Goal: Transaction & Acquisition: Purchase product/service

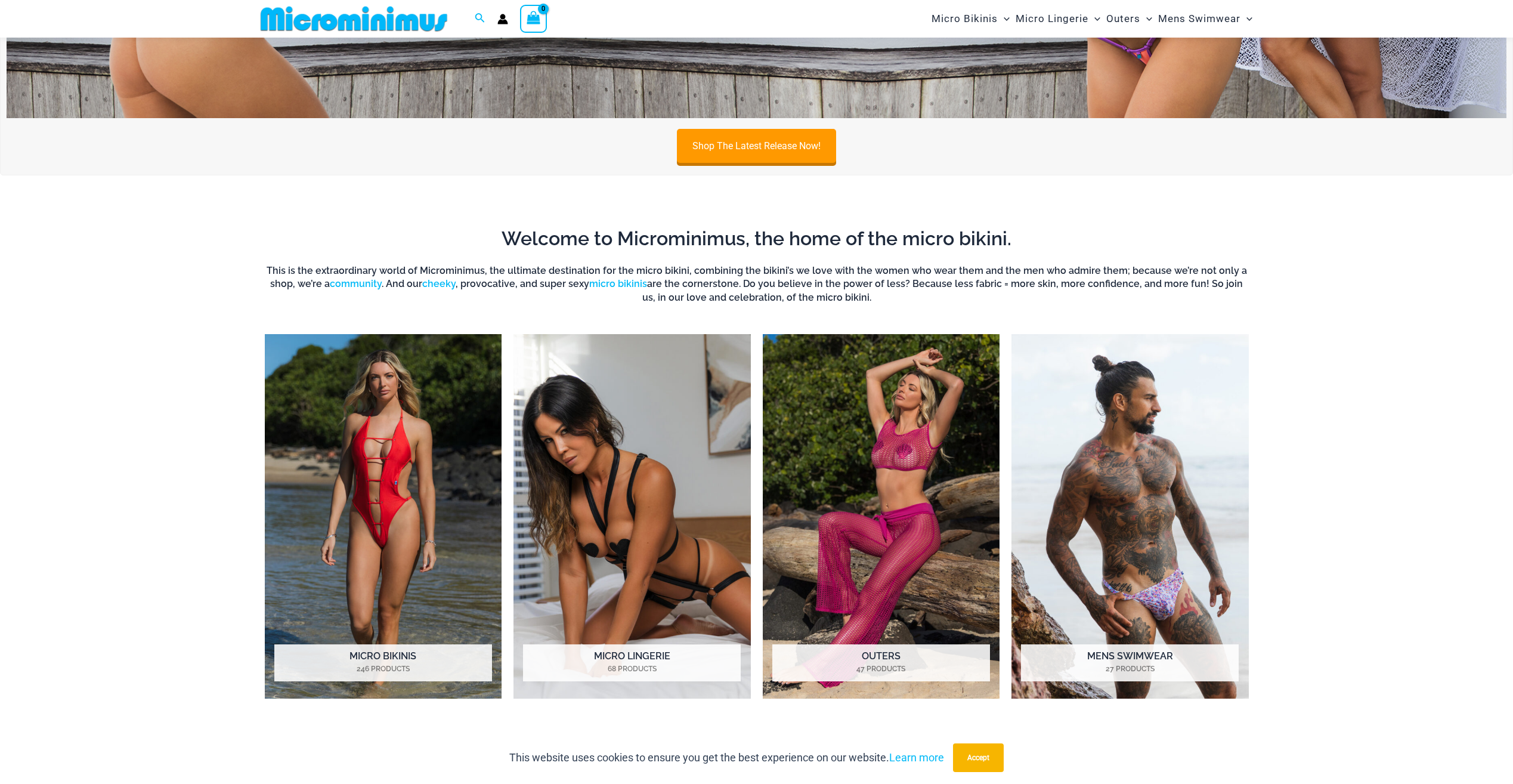
scroll to position [1123, 0]
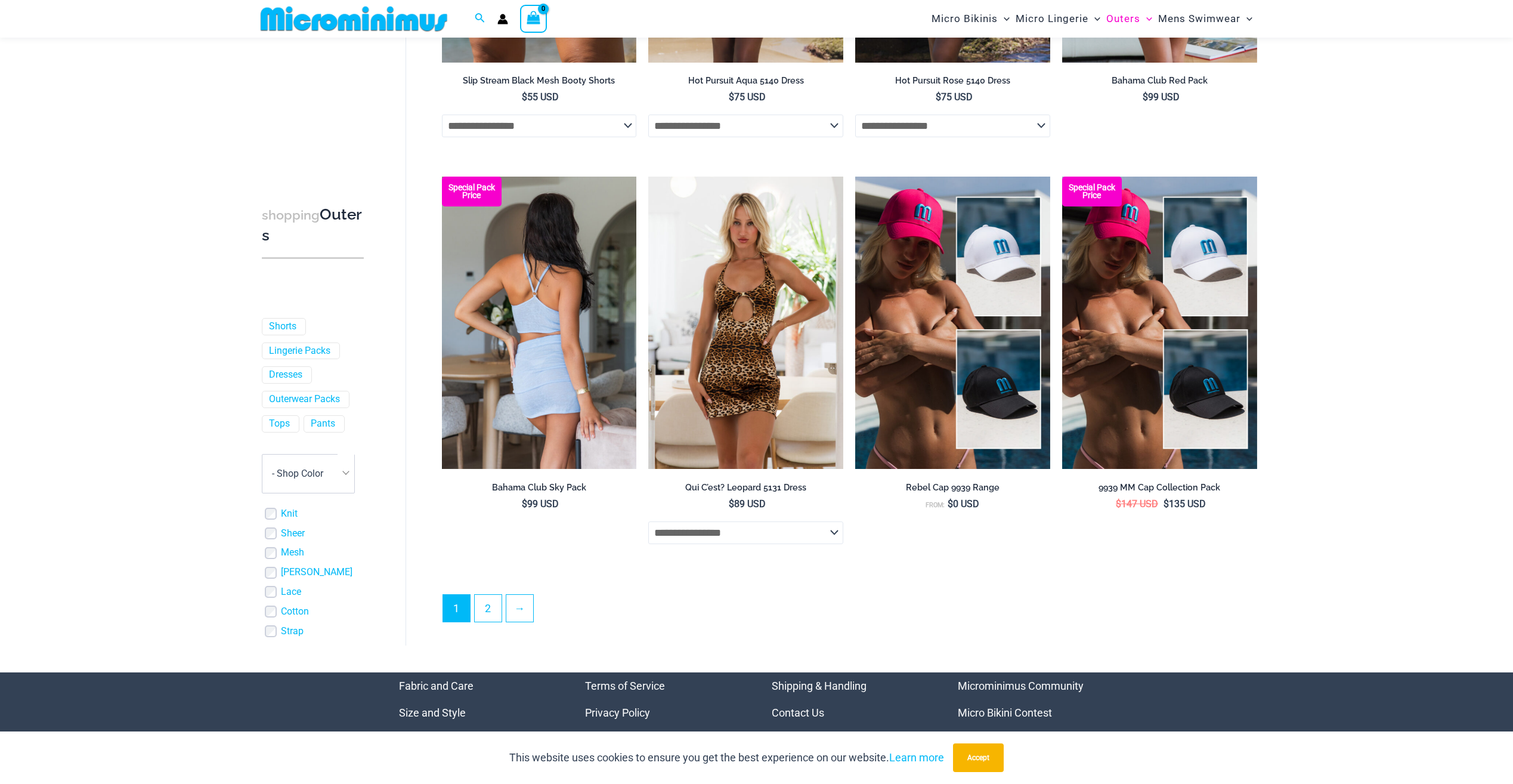
scroll to position [3010, 0]
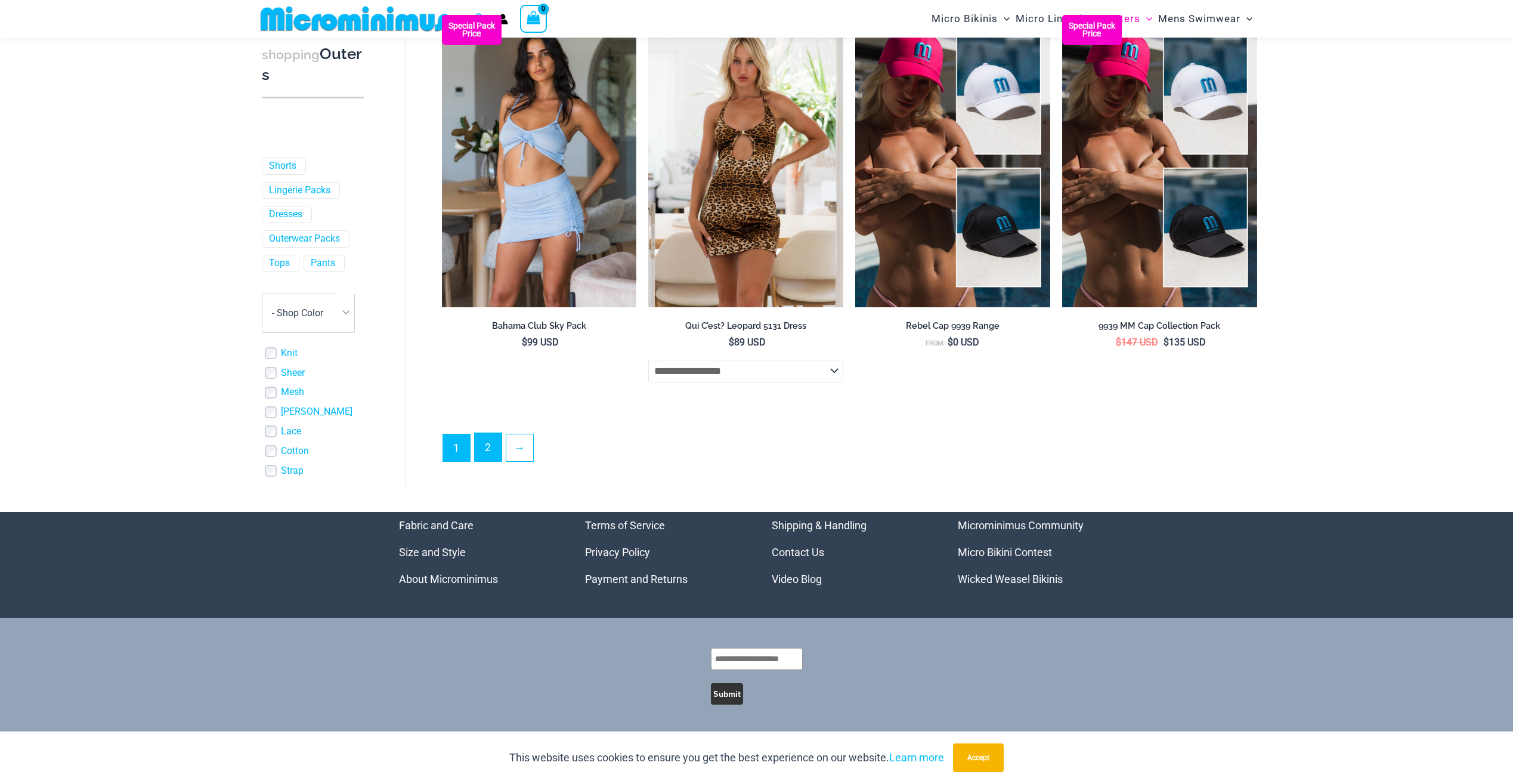
click at [485, 451] on link "2" at bounding box center [489, 447] width 27 height 28
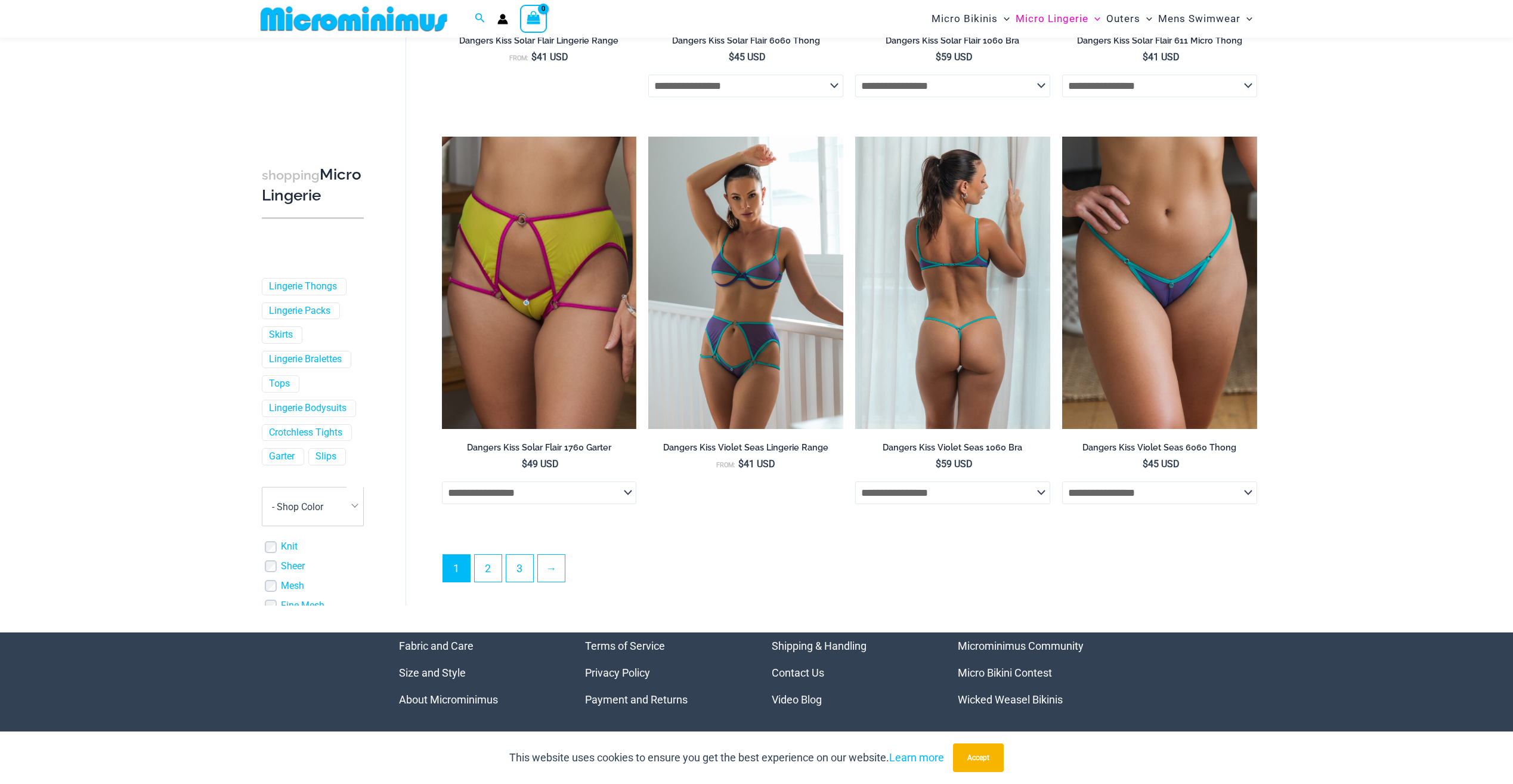
scroll to position [2912, 0]
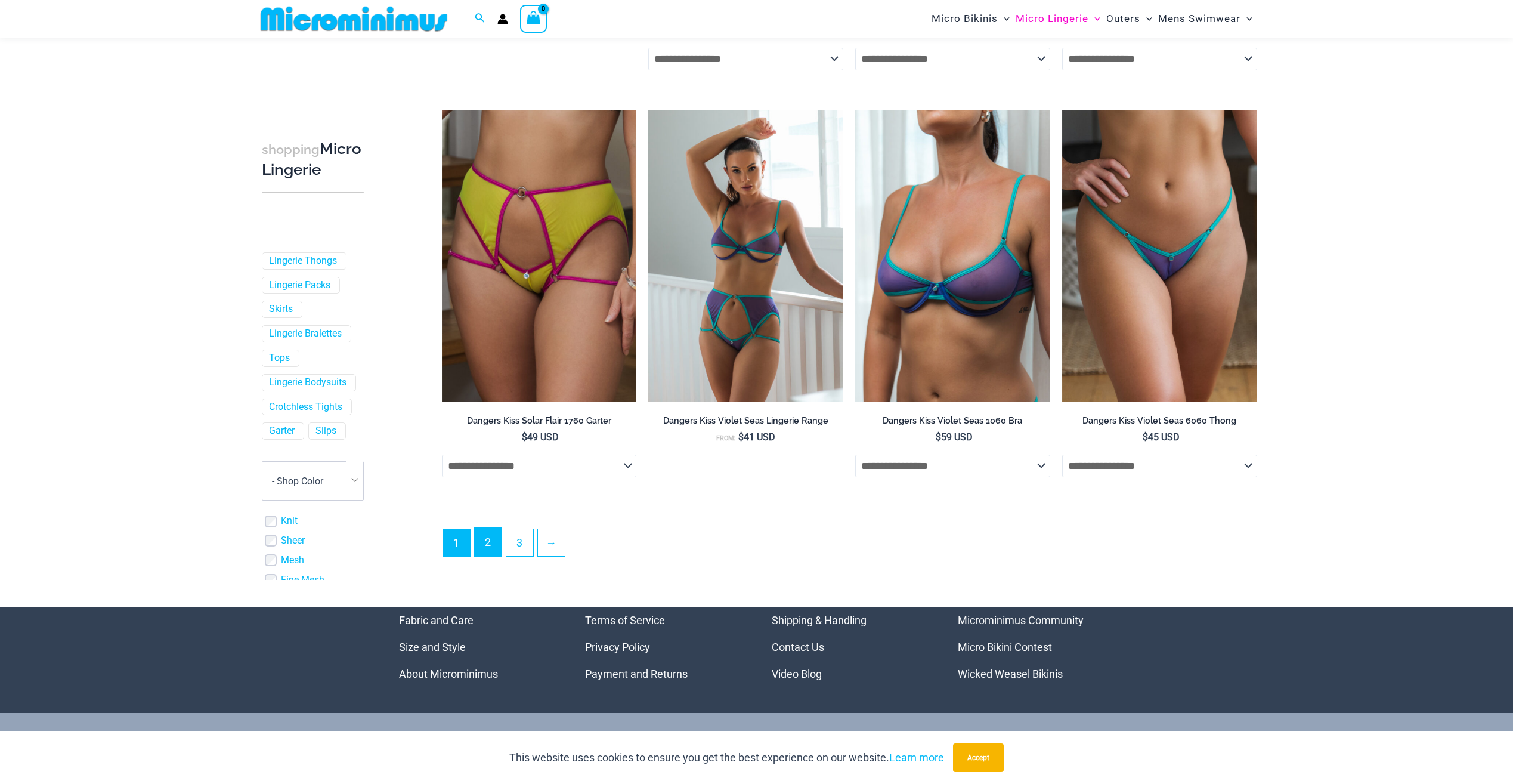
click at [489, 553] on link "2" at bounding box center [489, 541] width 27 height 28
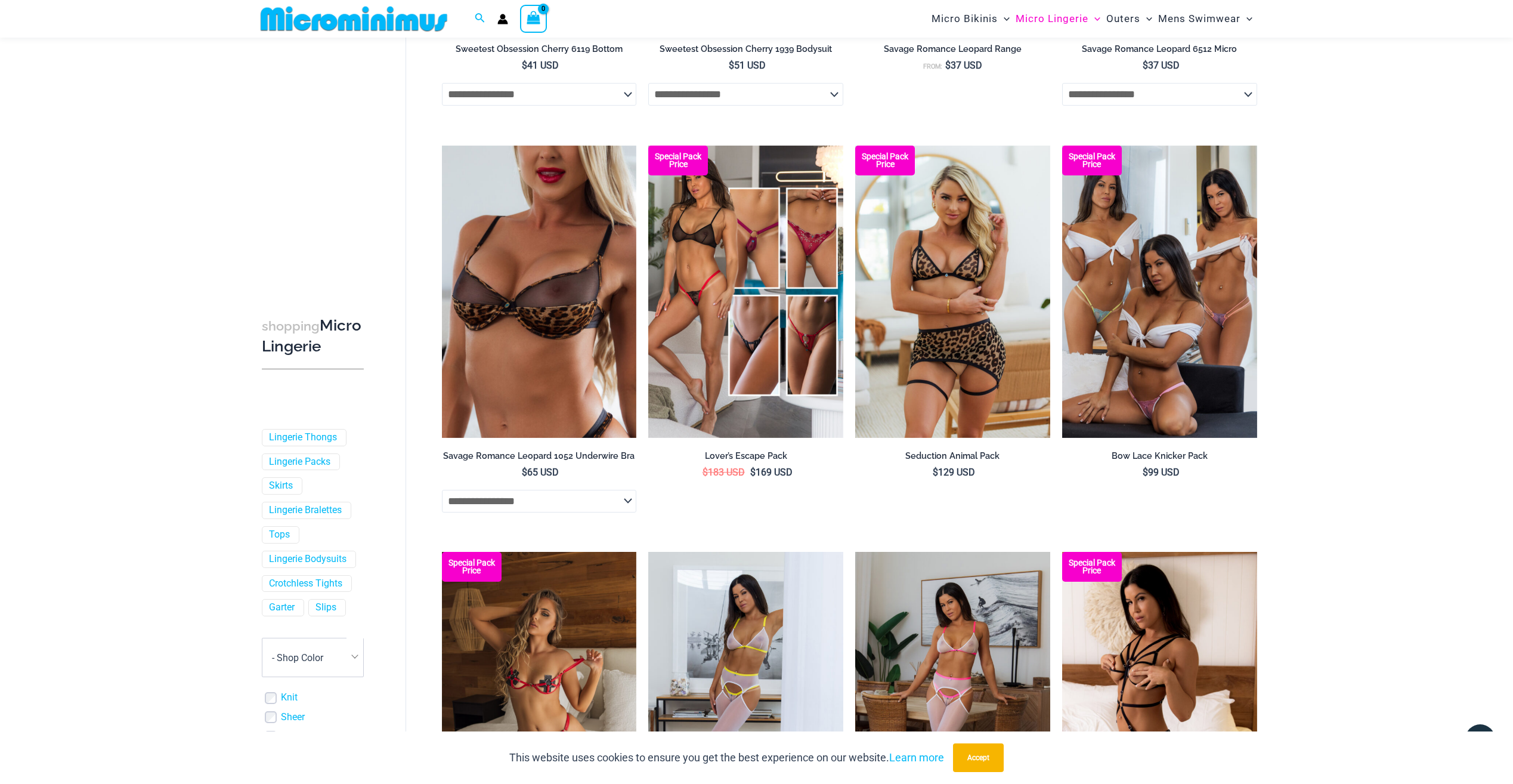
scroll to position [2436, 0]
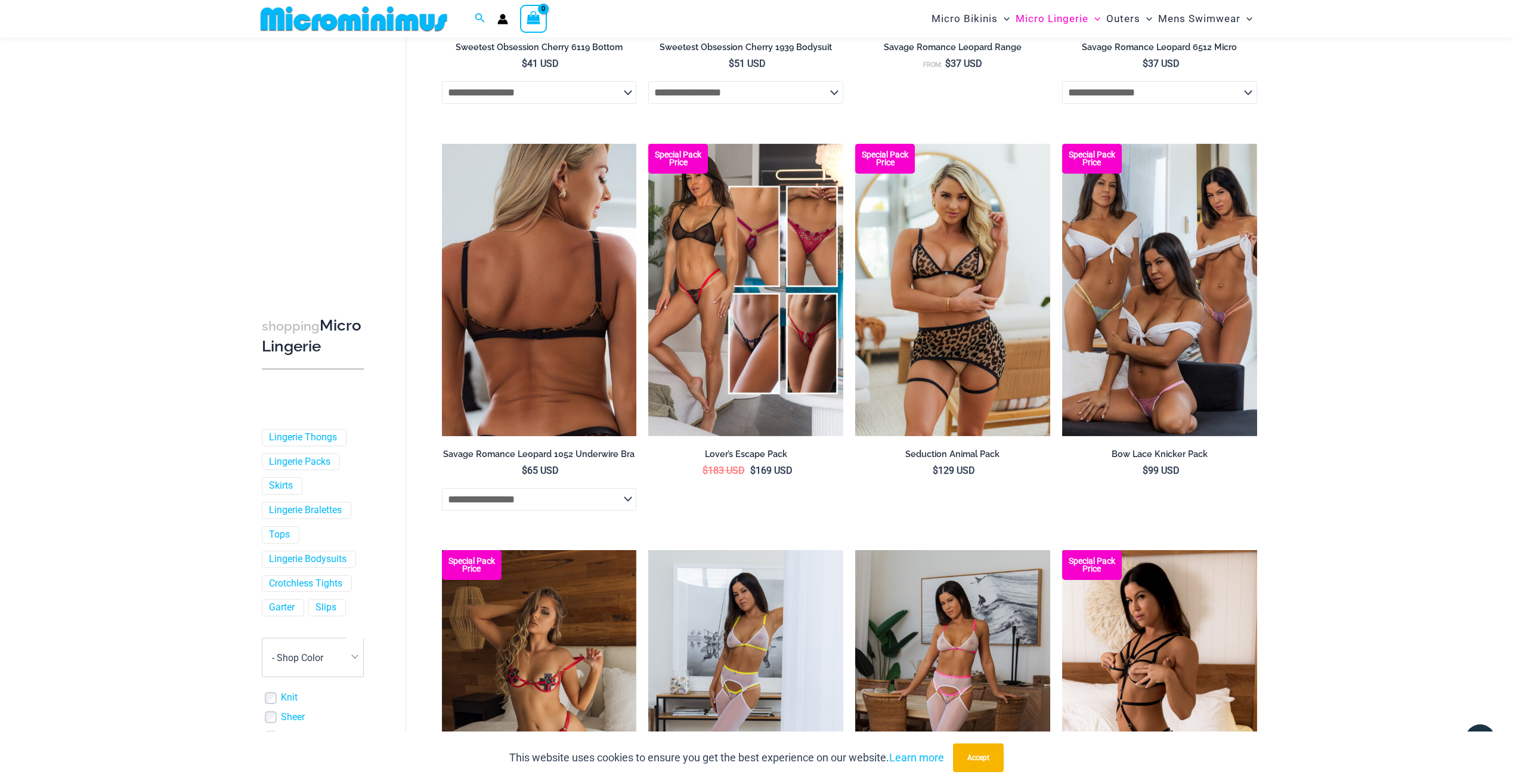
click at [572, 506] on select "**********" at bounding box center [539, 499] width 195 height 23
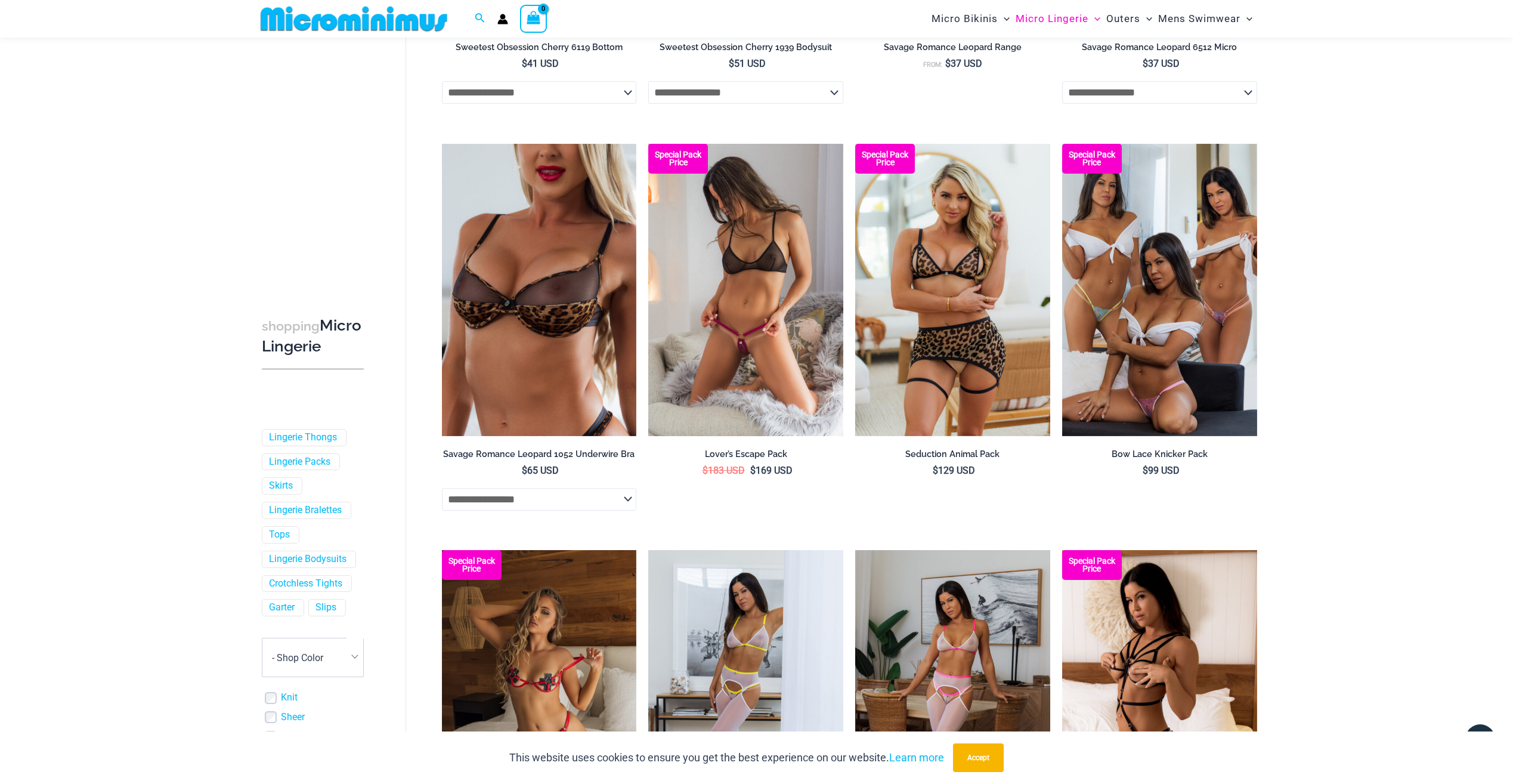
click at [680, 511] on li "Special Pack Price Lover’s Escape Pack $ 183 USD Original price was: $183 USD. …" at bounding box center [746, 333] width 195 height 380
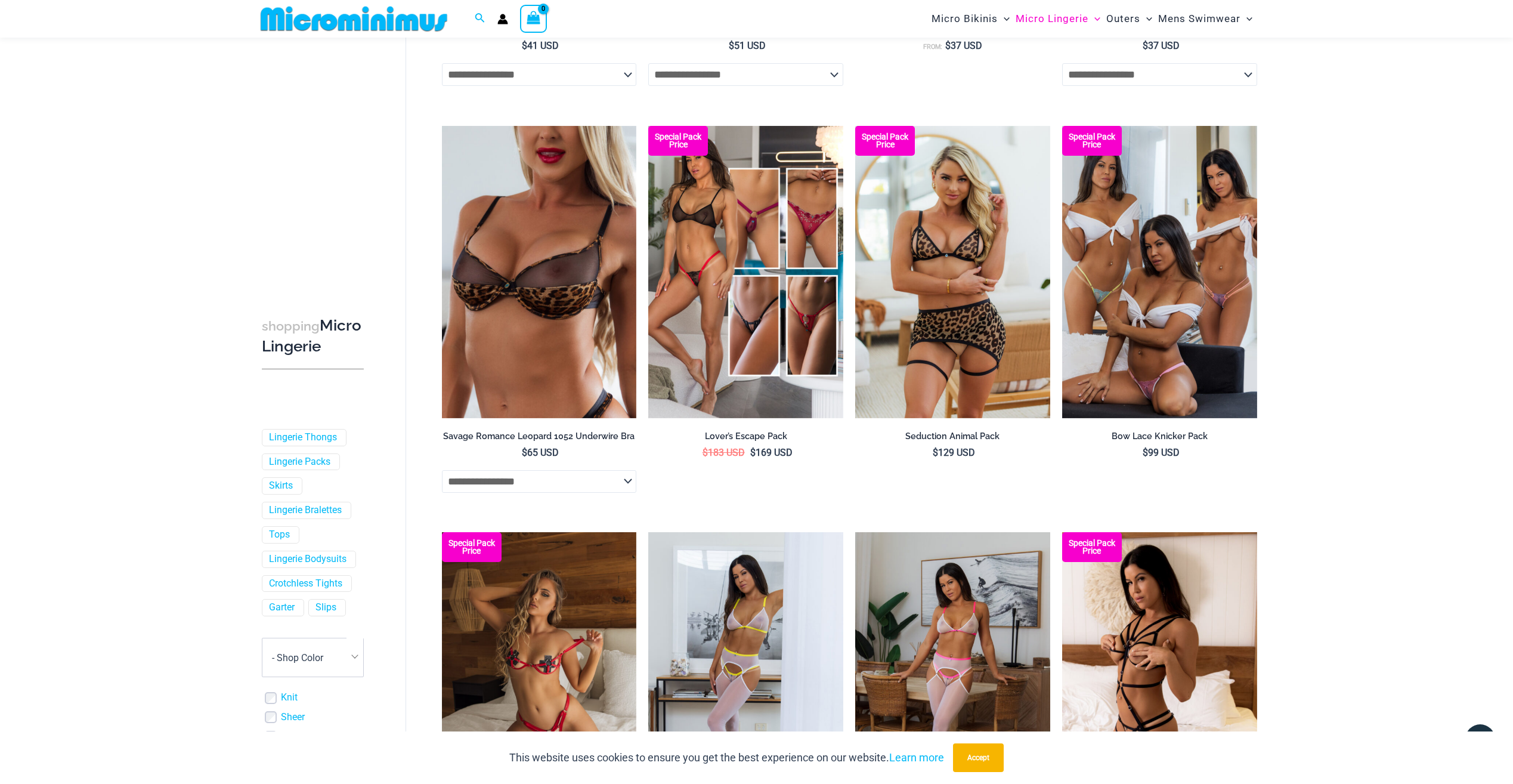
scroll to position [2734, 0]
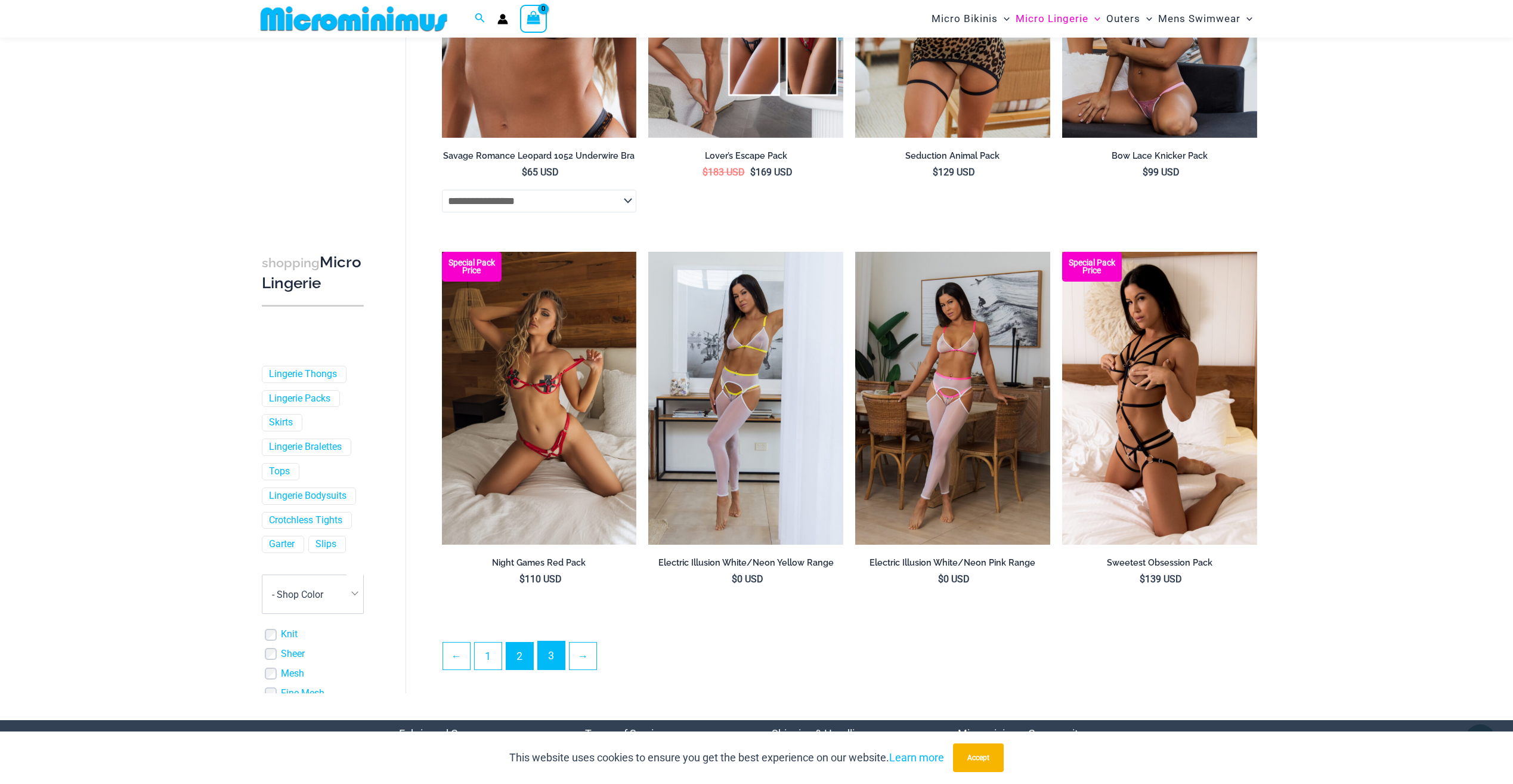
click at [554, 662] on link "3" at bounding box center [552, 655] width 27 height 28
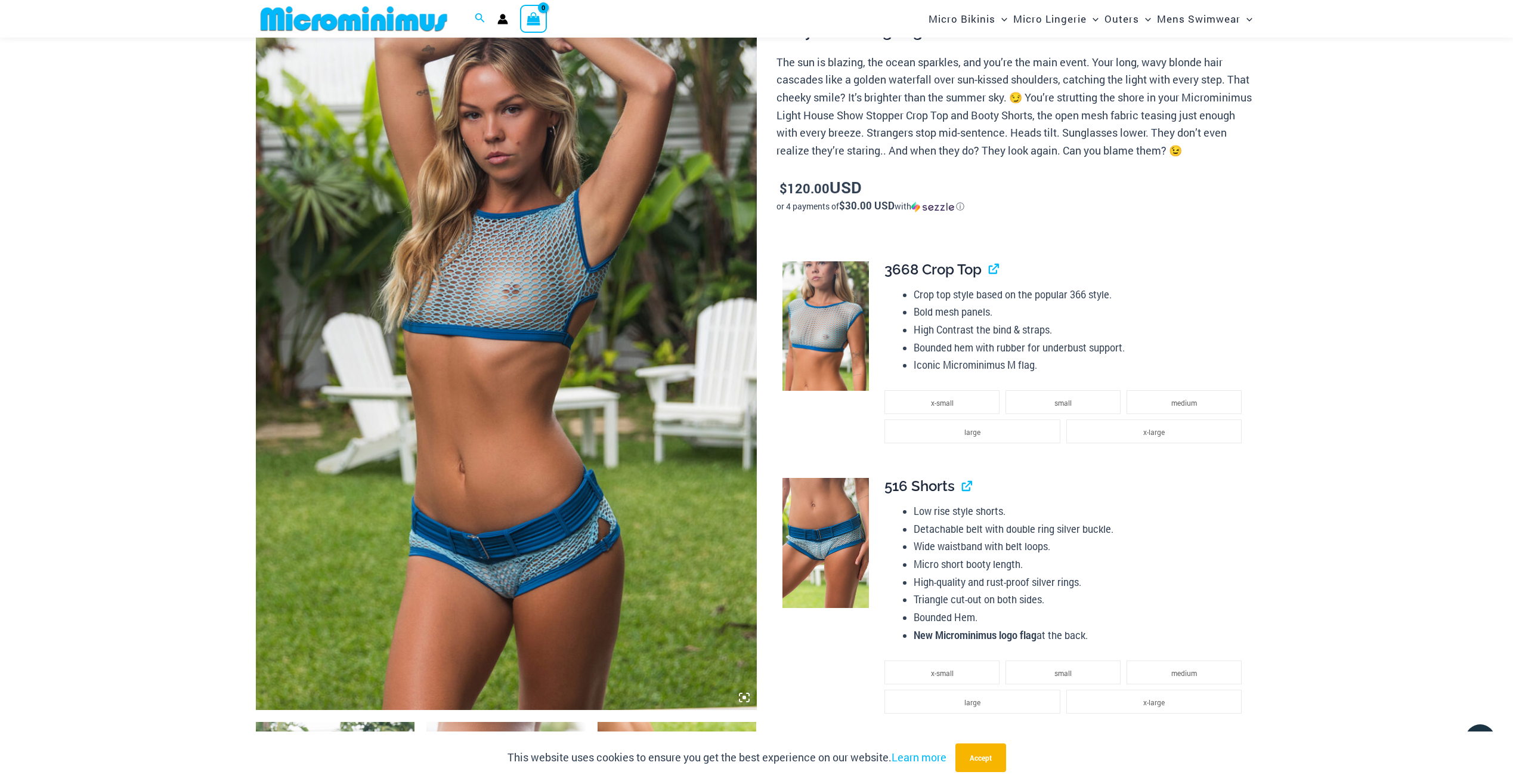
scroll to position [108, 0]
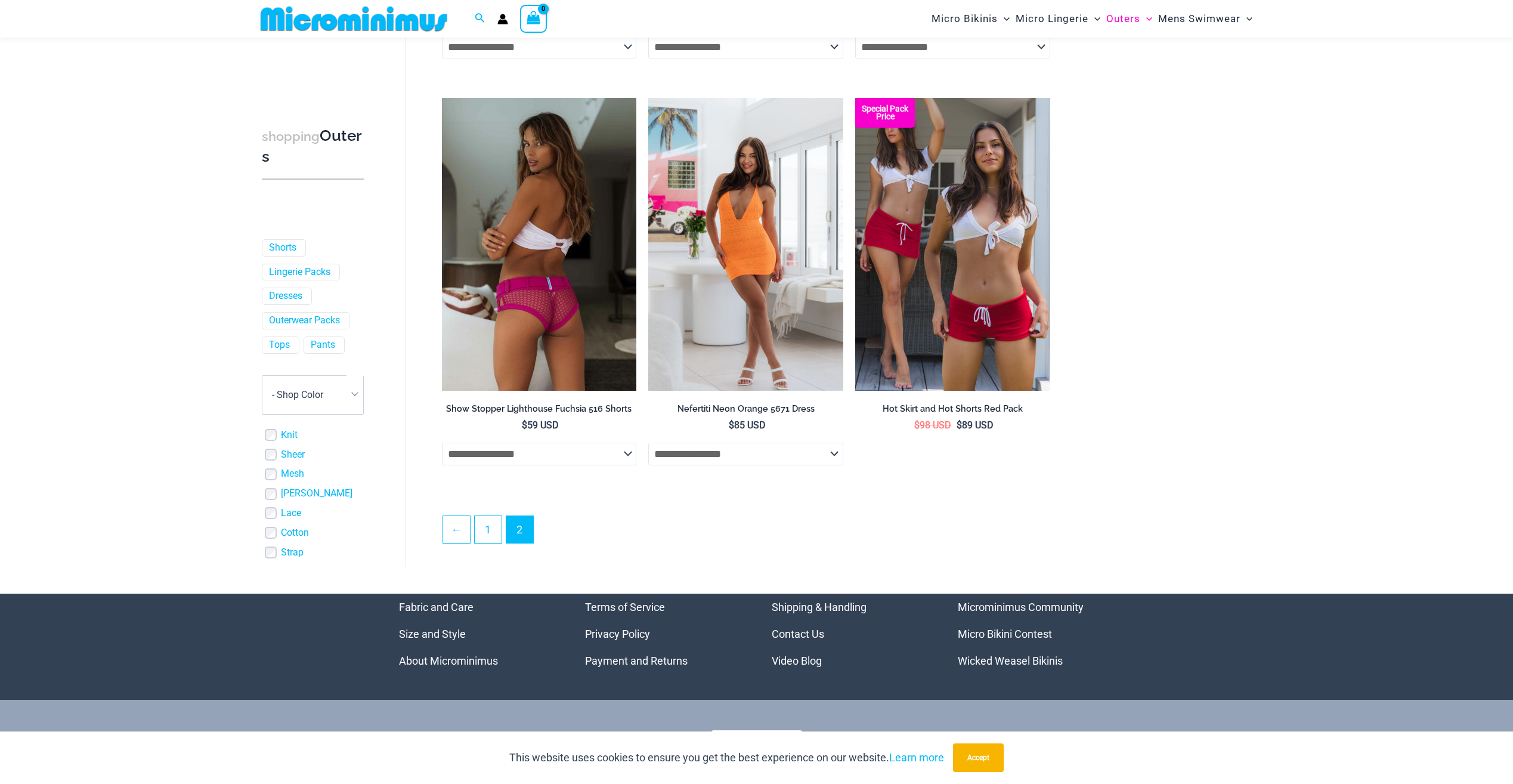
scroll to position [1337, 0]
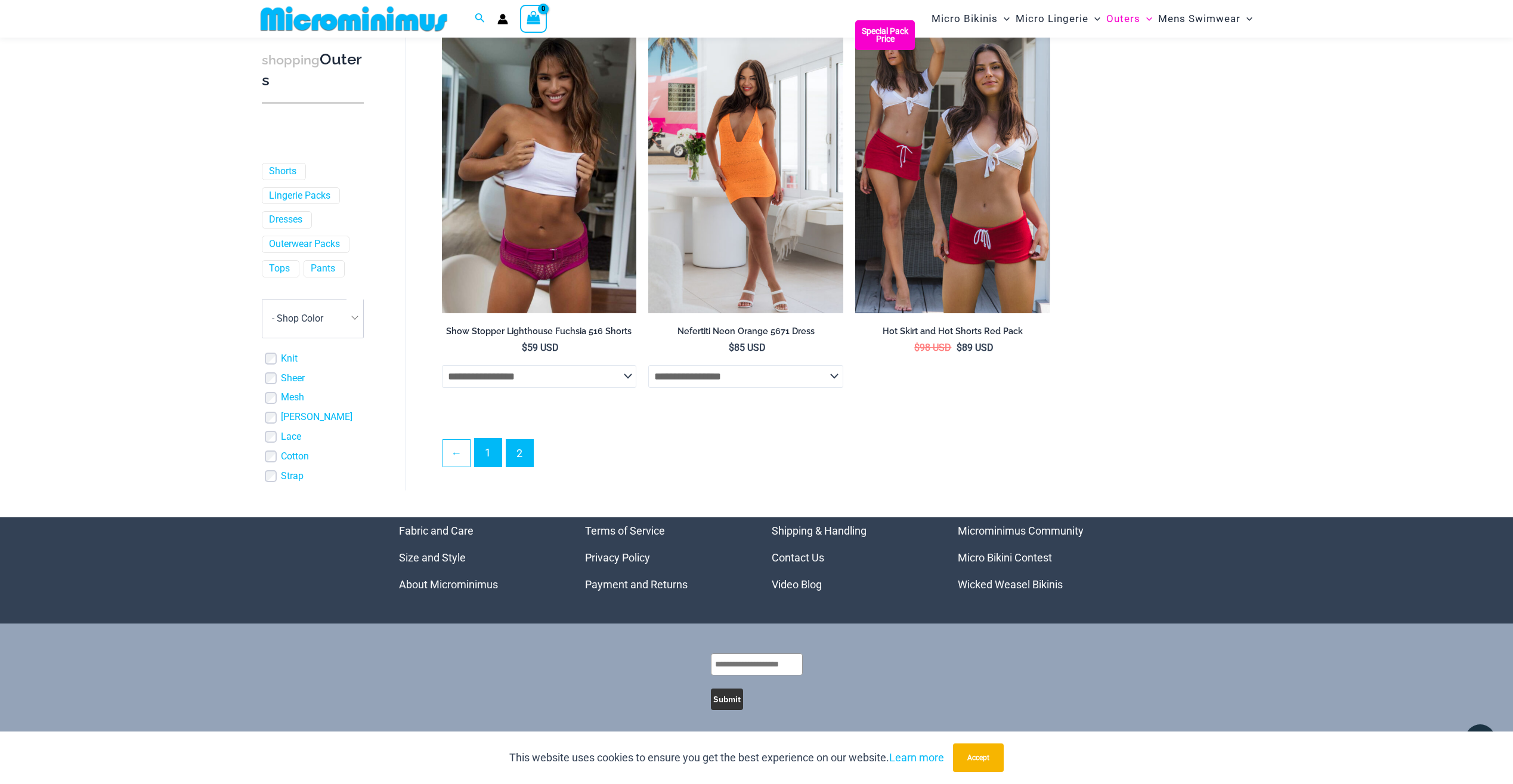
click at [495, 442] on link "1" at bounding box center [489, 452] width 27 height 28
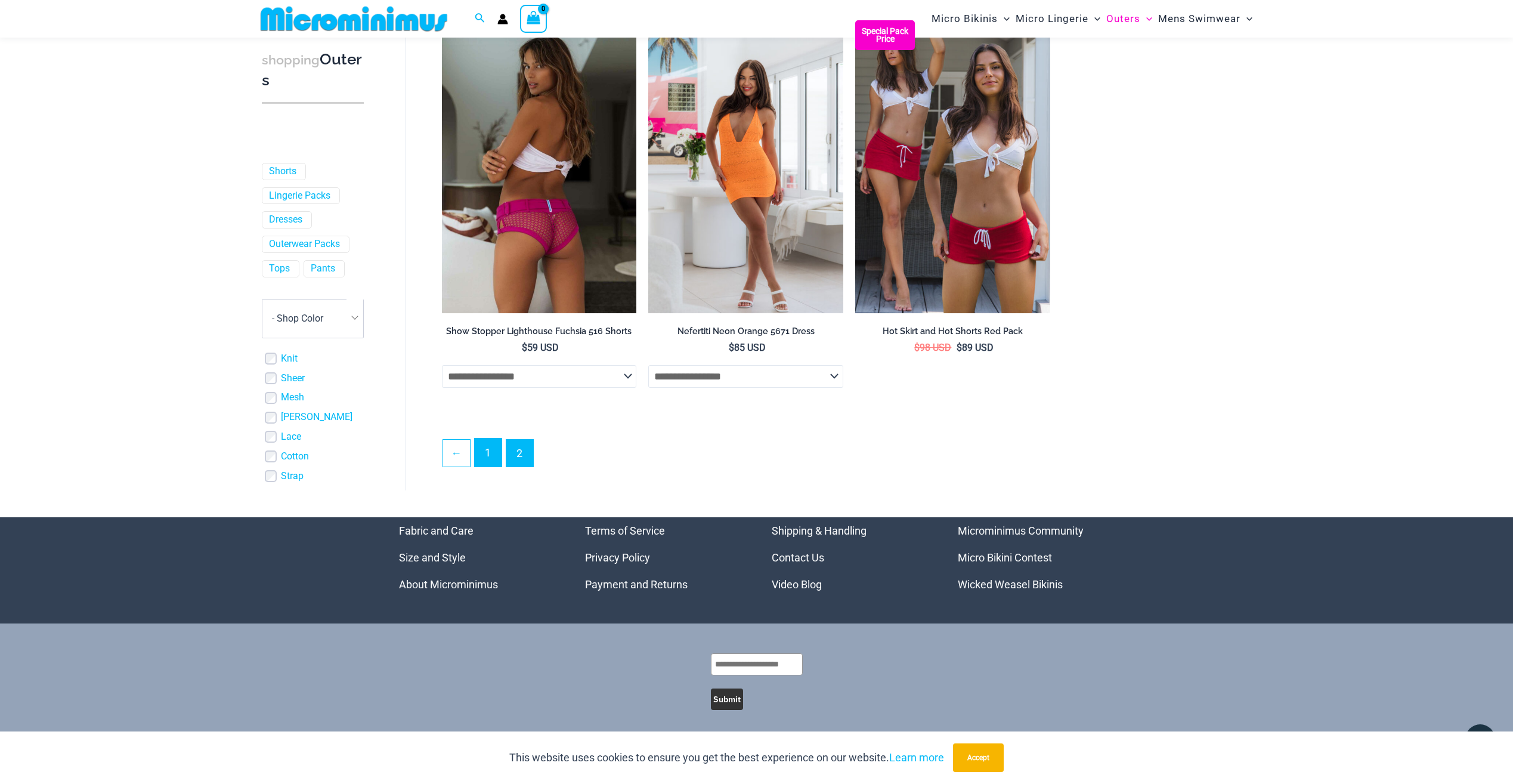
scroll to position [1323, 0]
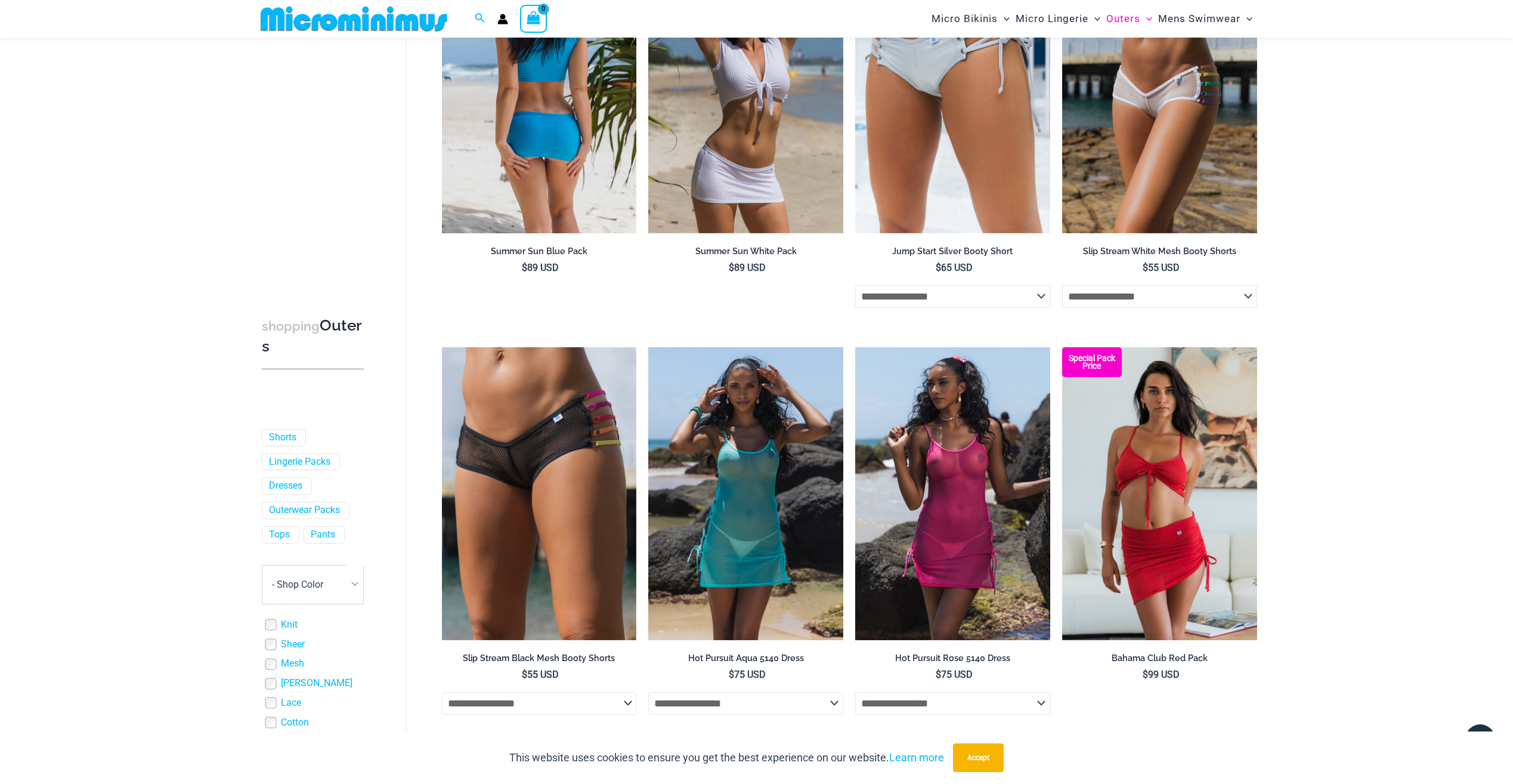
scroll to position [2315, 0]
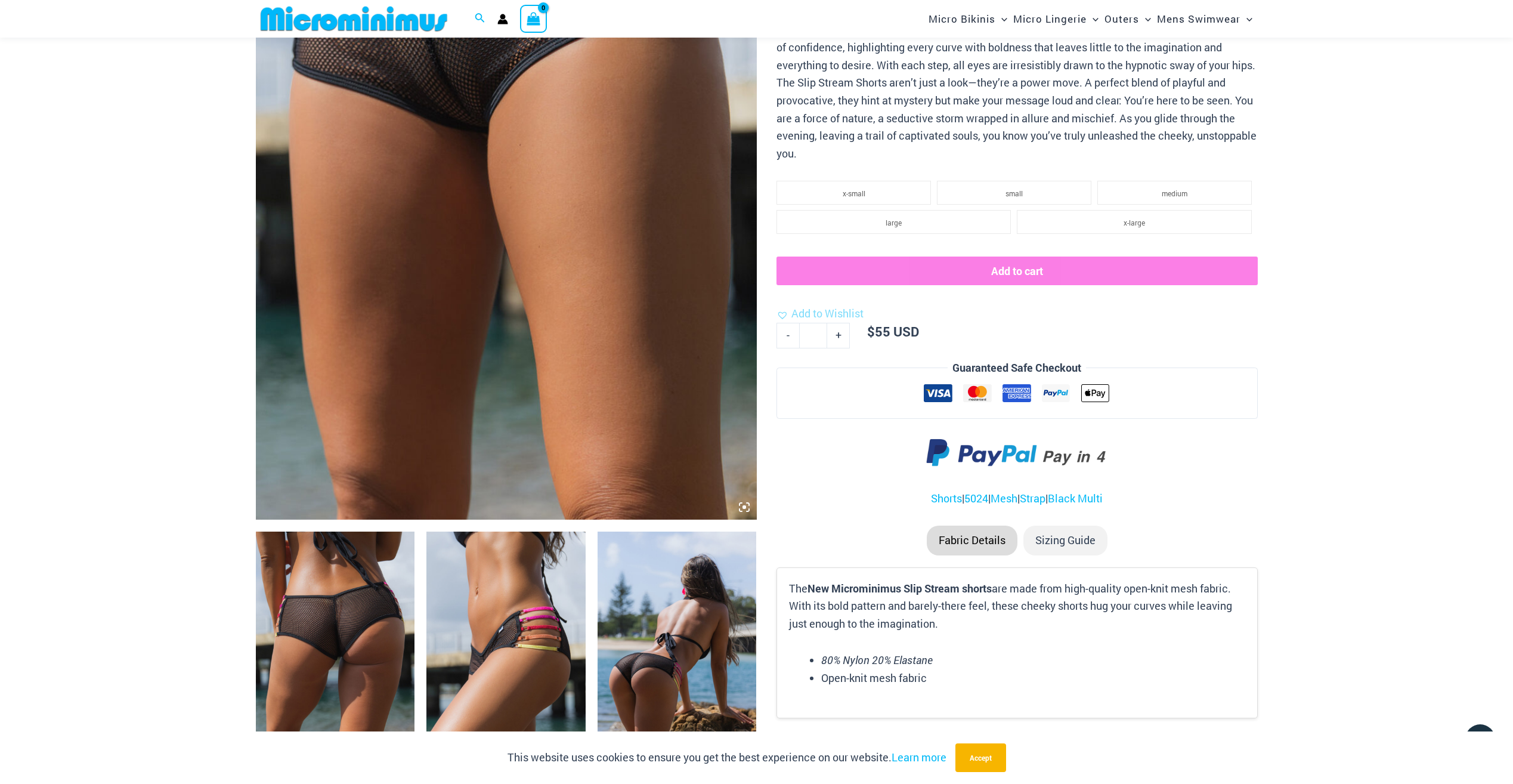
scroll to position [466, 0]
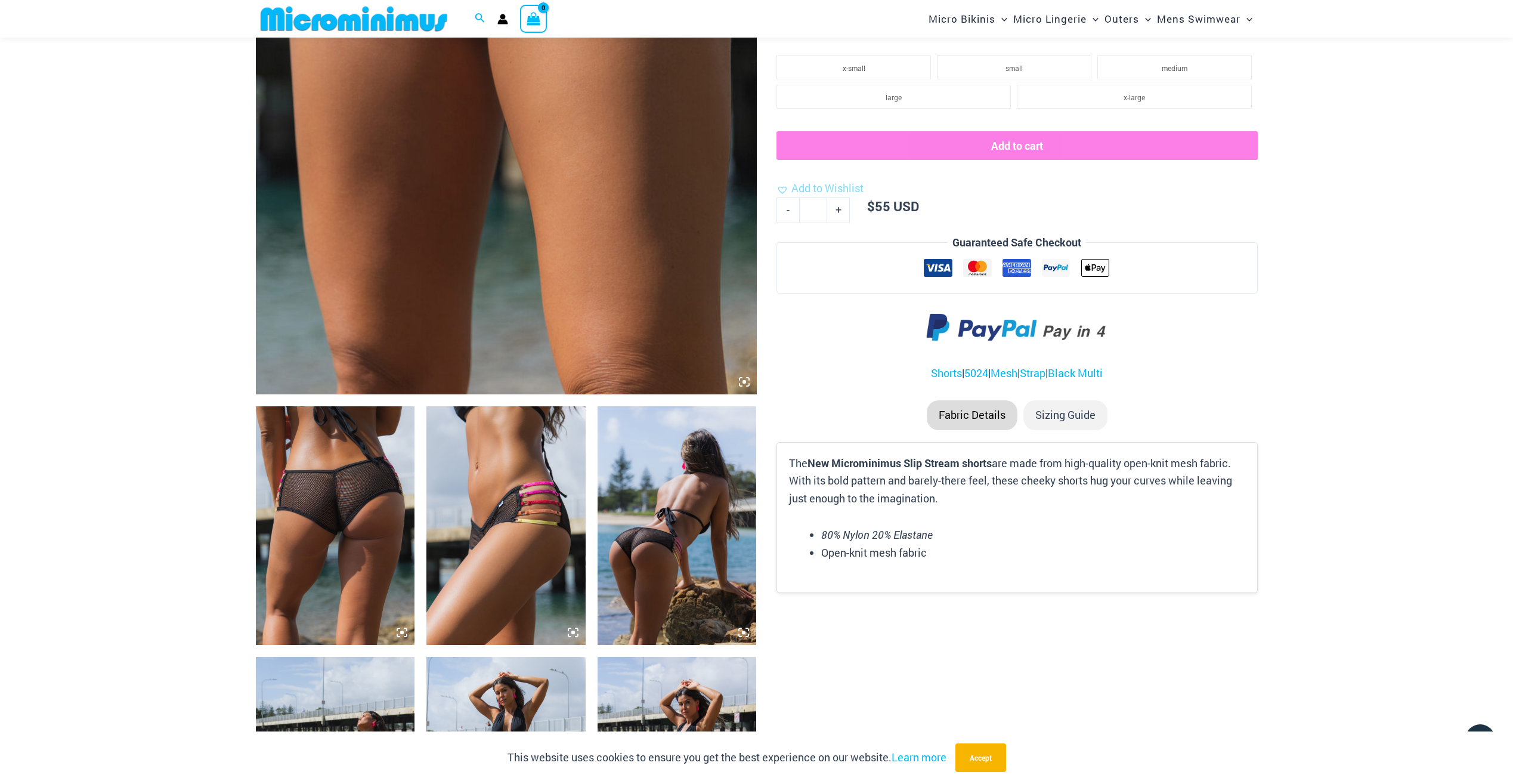
click at [343, 490] on img at bounding box center [335, 525] width 159 height 239
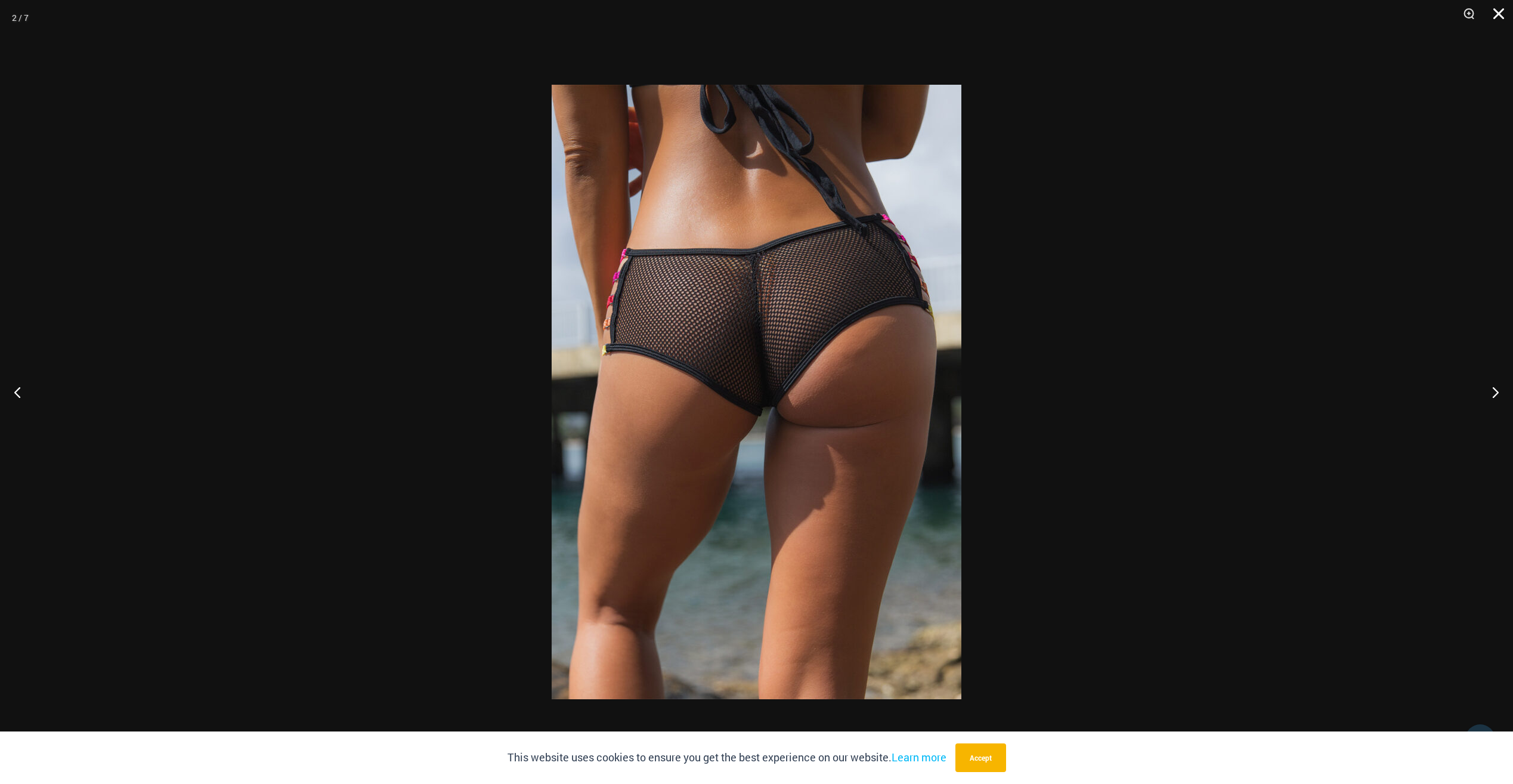
click at [1499, 8] on button "Close" at bounding box center [1495, 17] width 30 height 35
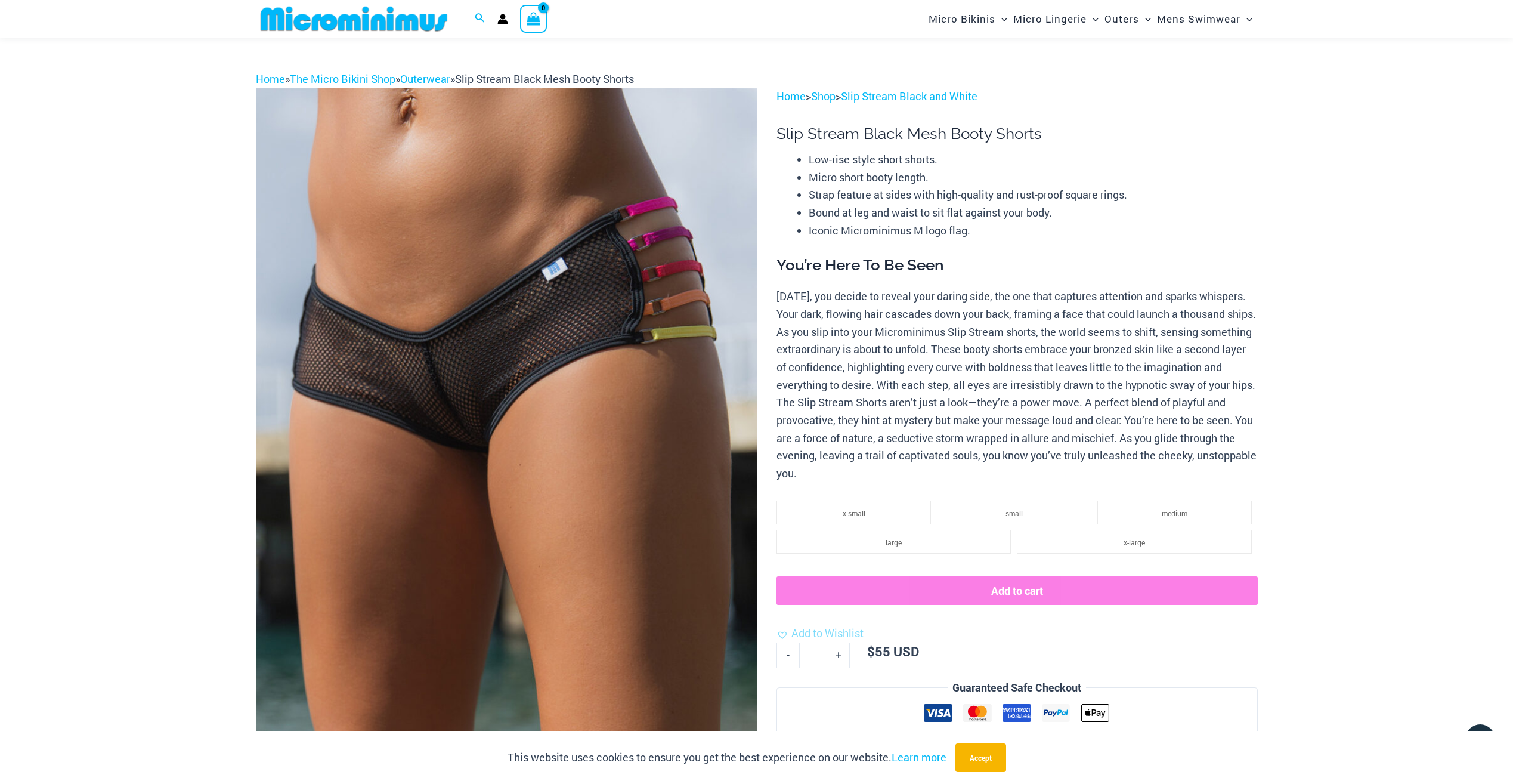
scroll to position [0, 0]
